Goal: Task Accomplishment & Management: Manage account settings

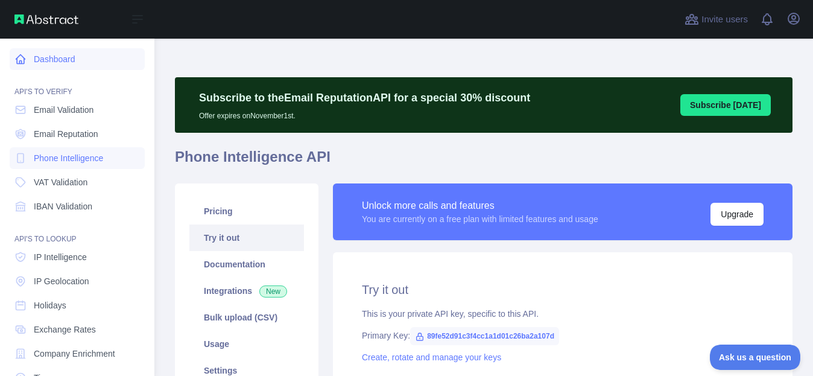
click at [43, 59] on link "Dashboard" at bounding box center [77, 59] width 135 height 22
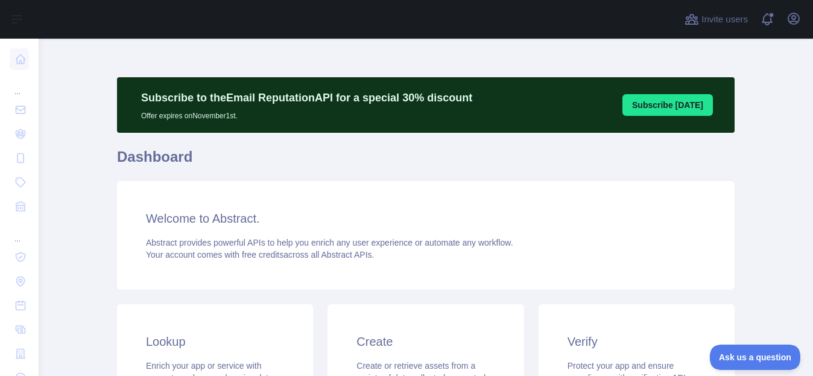
drag, startPoint x: 723, startPoint y: 191, endPoint x: 741, endPoint y: 191, distance: 17.5
click at [741, 191] on main "Subscribe to the Email Reputation API for a special 30 % discount Offer expires…" at bounding box center [426, 207] width 774 height 337
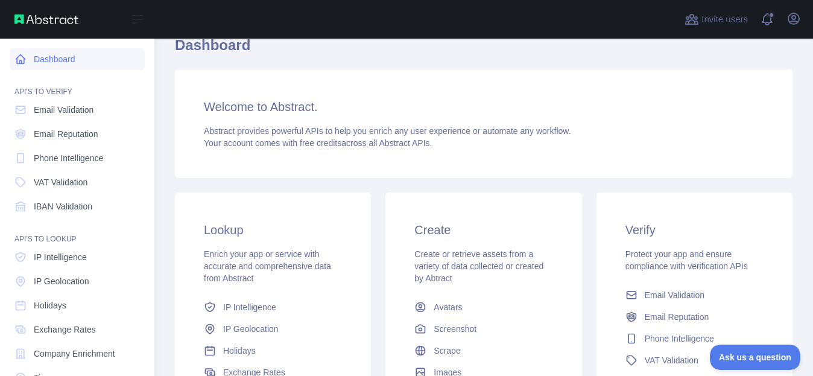
click at [65, 59] on link "Dashboard" at bounding box center [77, 59] width 135 height 22
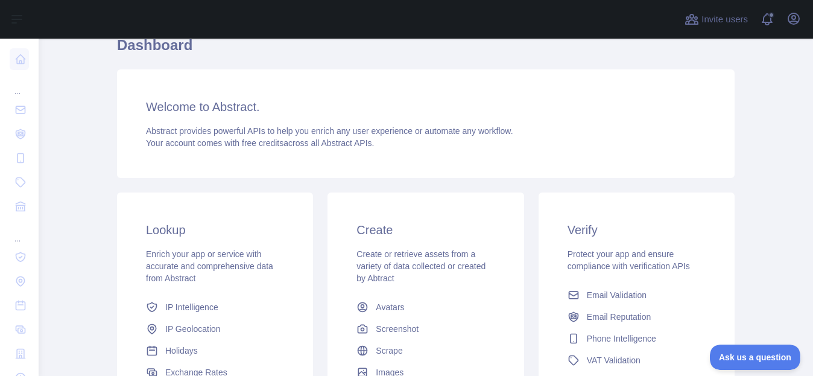
click at [768, 178] on main "Subscribe to the Email Reputation API for a special 30 % discount Offer expires…" at bounding box center [426, 207] width 774 height 337
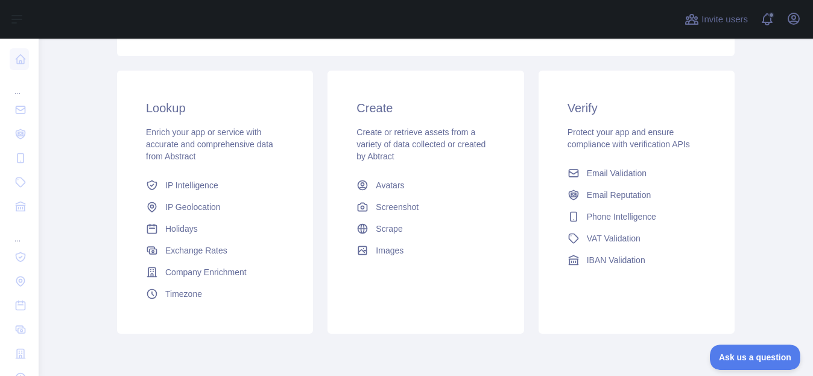
scroll to position [232, 0]
click at [754, 205] on main "Subscribe to the Email Reputation API for a special 30 % discount Offer expires…" at bounding box center [426, 207] width 774 height 337
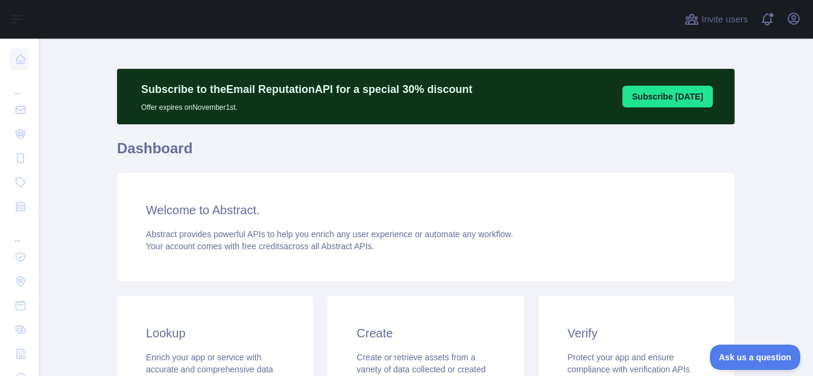
scroll to position [0, 0]
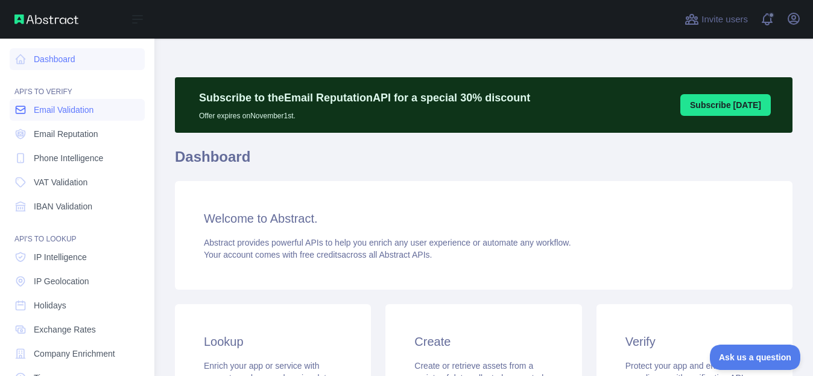
click at [72, 107] on span "Email Validation" at bounding box center [64, 110] width 60 height 12
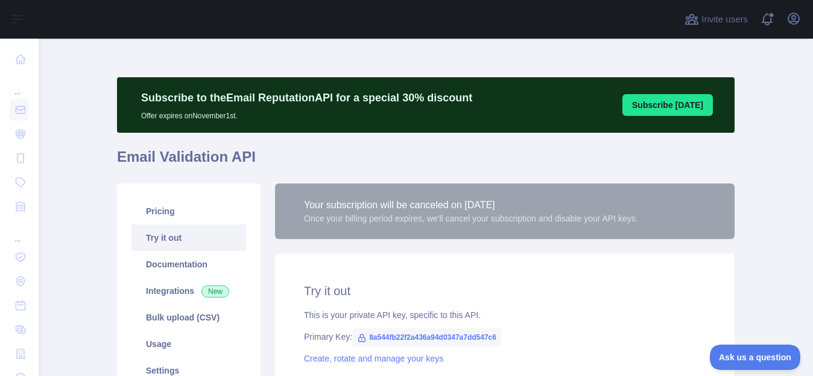
click at [778, 241] on main "**********" at bounding box center [426, 207] width 774 height 337
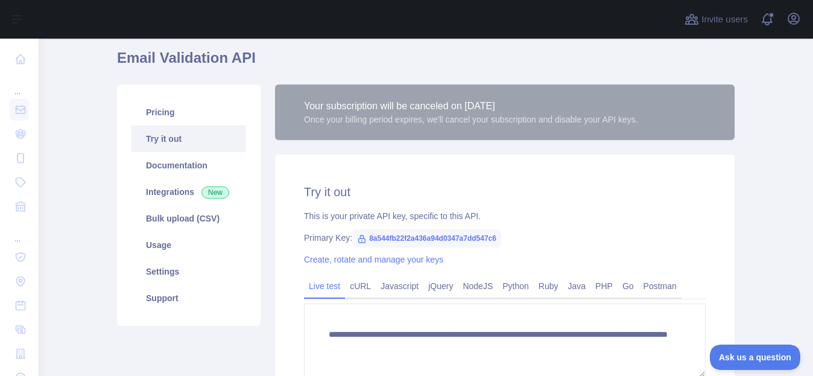
scroll to position [97, 0]
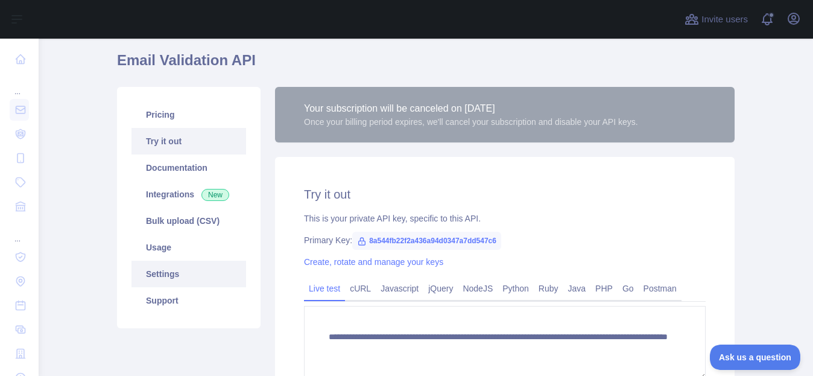
click at [158, 279] on link "Settings" at bounding box center [188, 274] width 115 height 27
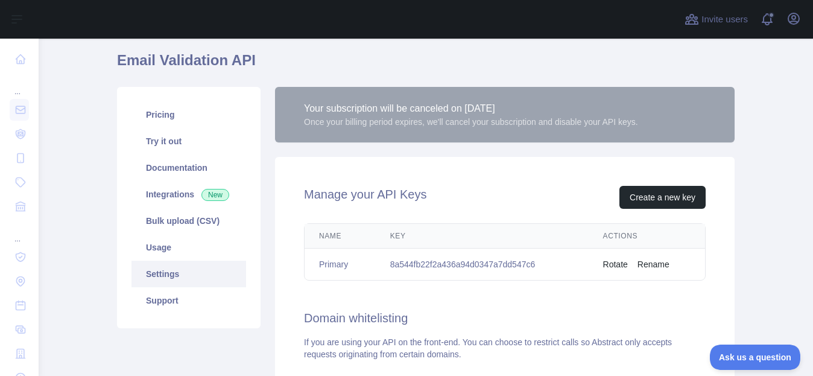
click at [735, 272] on div "Your subscription will be canceled on November 03, 2025 Once your billing perio…" at bounding box center [505, 337] width 474 height 501
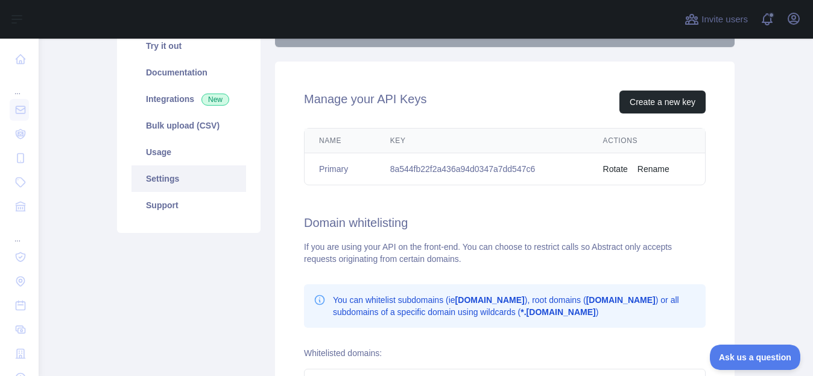
scroll to position [193, 0]
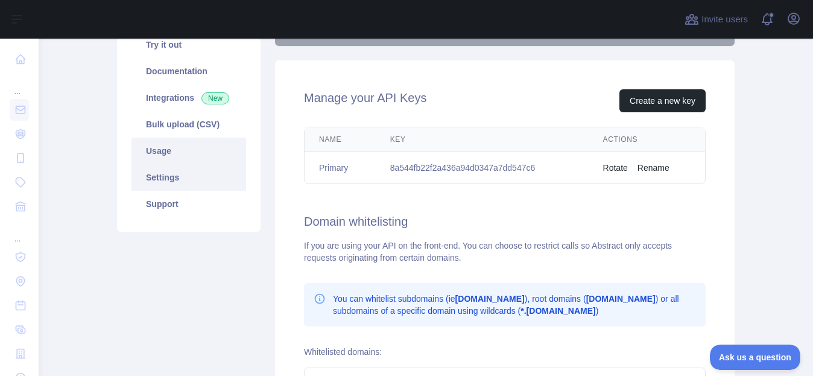
click at [182, 153] on link "Usage" at bounding box center [188, 151] width 115 height 27
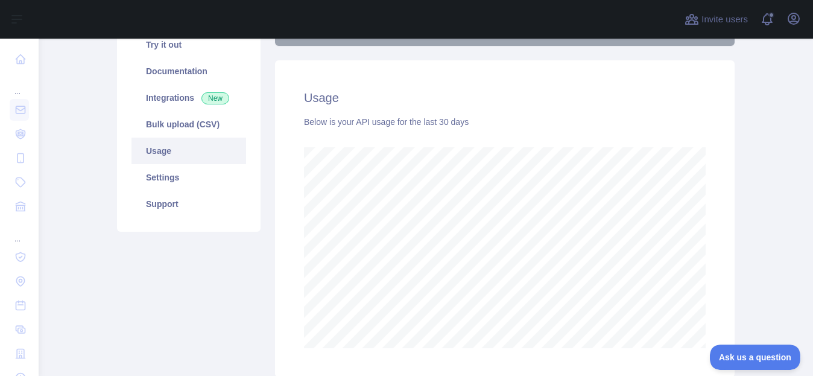
scroll to position [337, 765]
click at [758, 175] on main "Subscribe to the Email Reputation API for a special 30 % discount Offer expires…" at bounding box center [426, 207] width 774 height 337
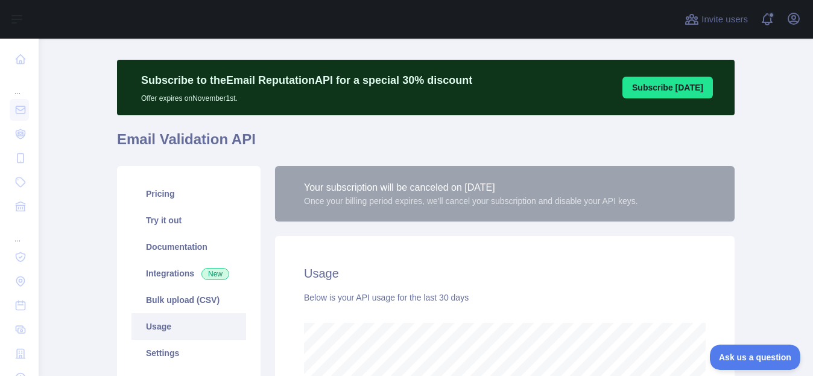
scroll to position [0, 0]
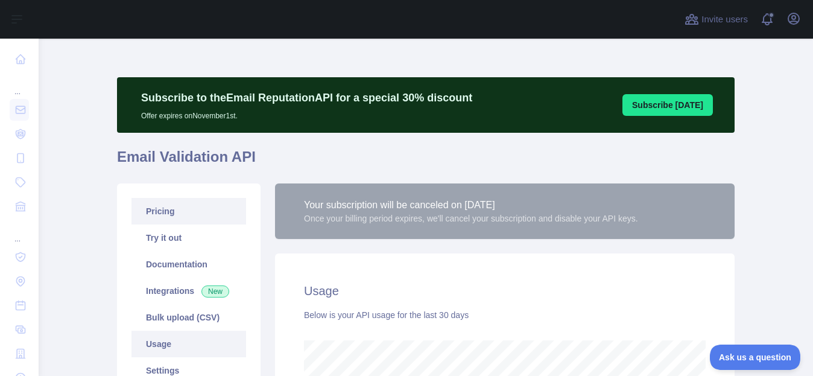
click at [183, 210] on link "Pricing" at bounding box center [188, 211] width 115 height 27
click at [768, 246] on main "Subscribe to the Email Reputation API for a special 30 % discount Offer expires…" at bounding box center [426, 207] width 774 height 337
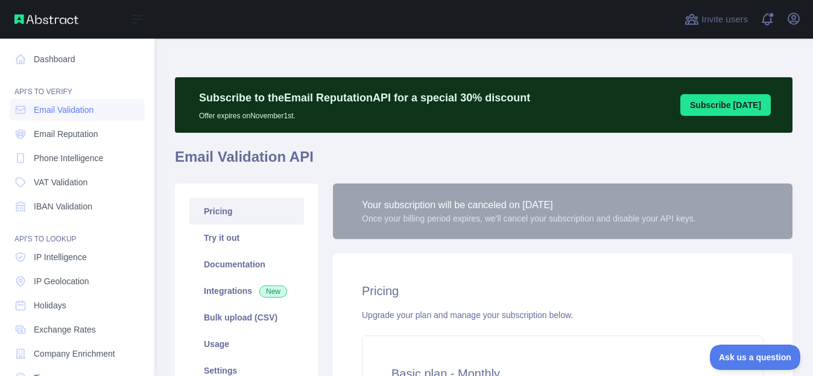
scroll to position [155, 0]
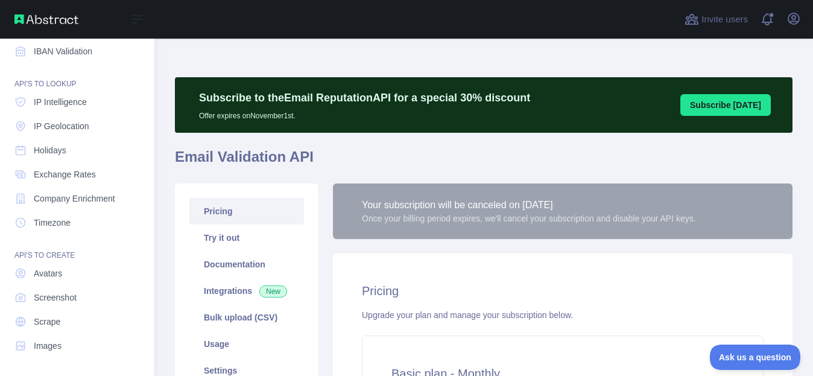
click at [65, 19] on img at bounding box center [46, 19] width 64 height 10
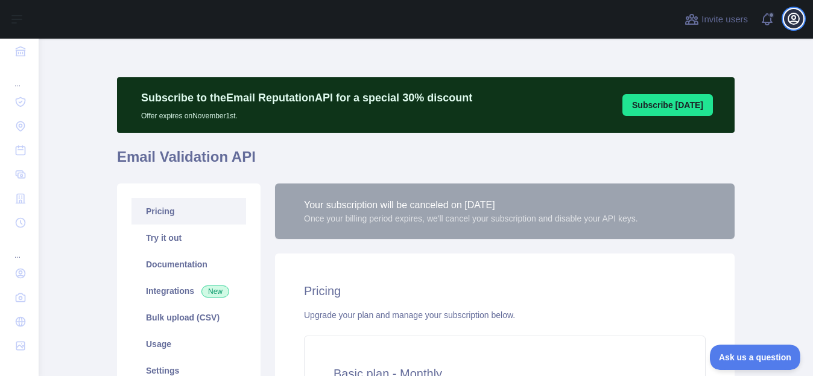
click at [797, 20] on icon "button" at bounding box center [794, 18] width 14 height 14
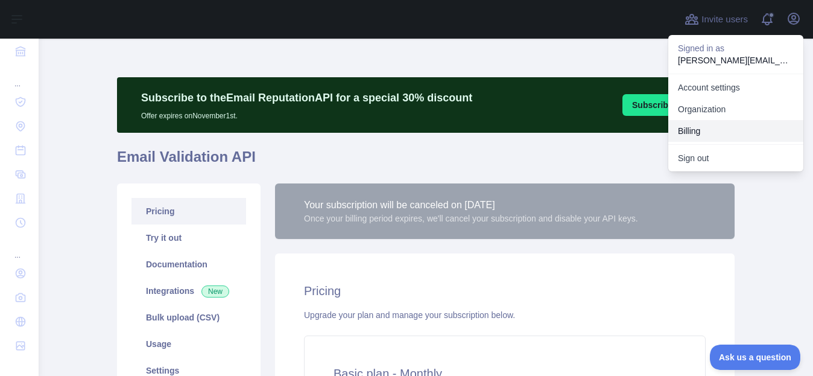
click at [720, 131] on button "Billing" at bounding box center [735, 131] width 135 height 22
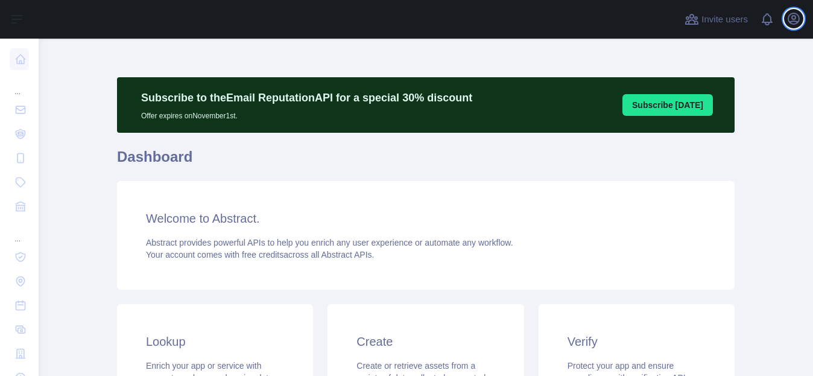
click at [792, 18] on icon "button" at bounding box center [793, 18] width 11 height 11
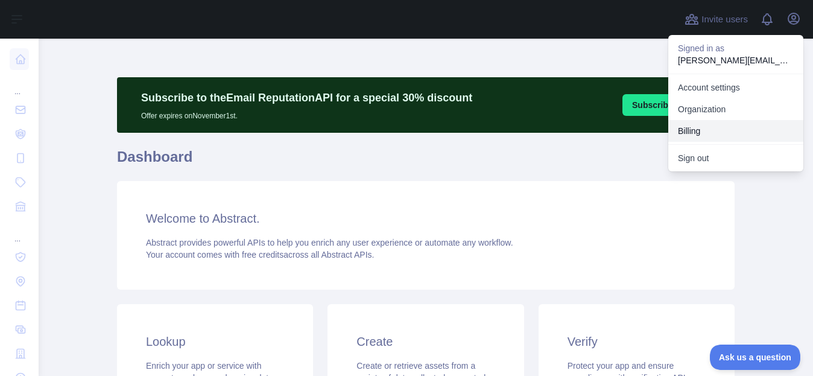
click at [711, 136] on button "Billing" at bounding box center [735, 131] width 135 height 22
